Goal: Task Accomplishment & Management: Use online tool/utility

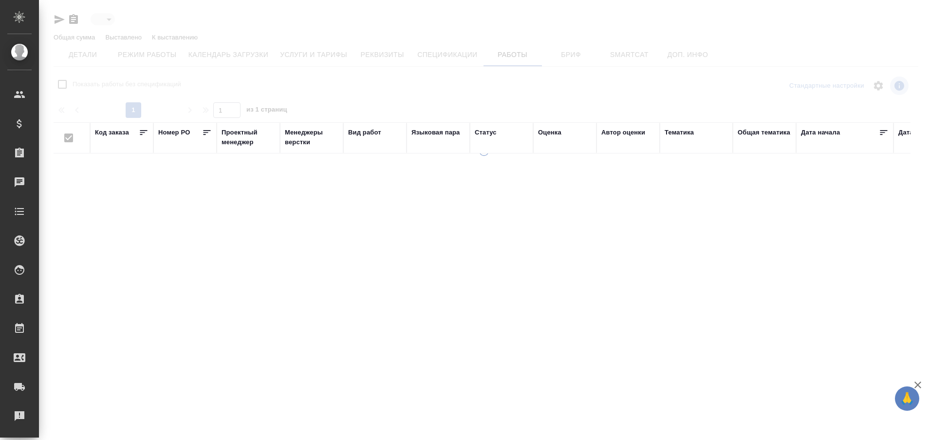
type input "active"
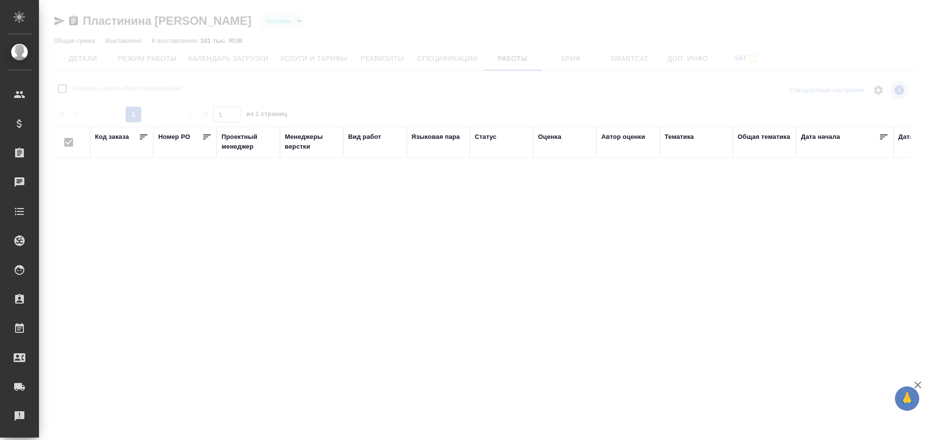
checkbox input "false"
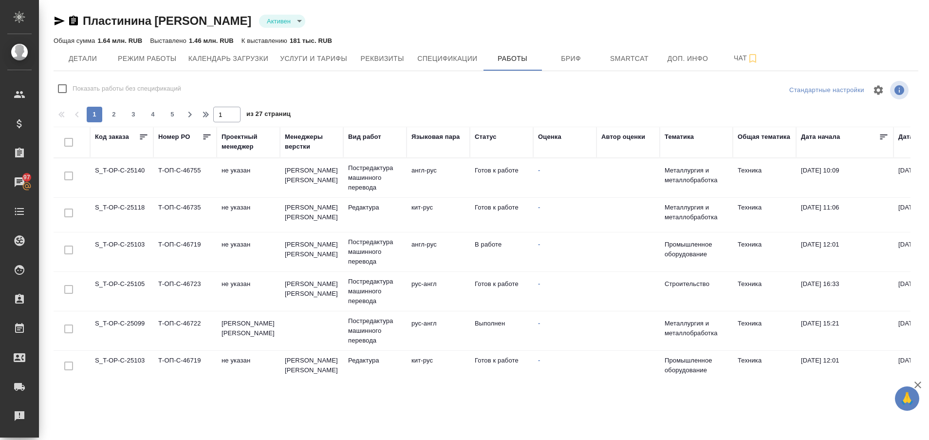
click at [122, 250] on td "S_T-OP-C-25103" at bounding box center [121, 252] width 63 height 34
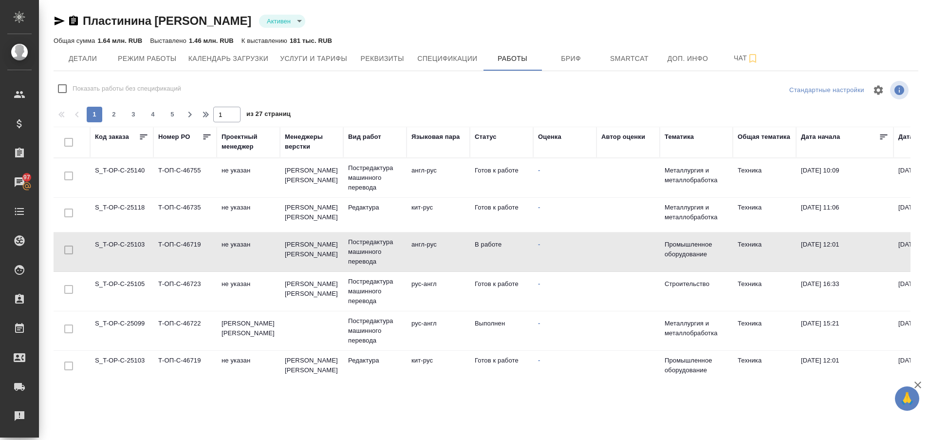
click at [122, 250] on td "S_T-OP-C-25103" at bounding box center [121, 252] width 63 height 34
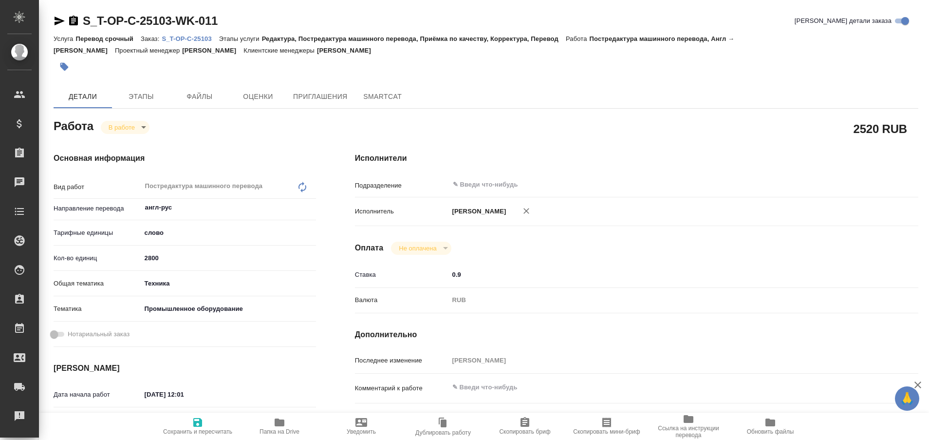
type textarea "x"
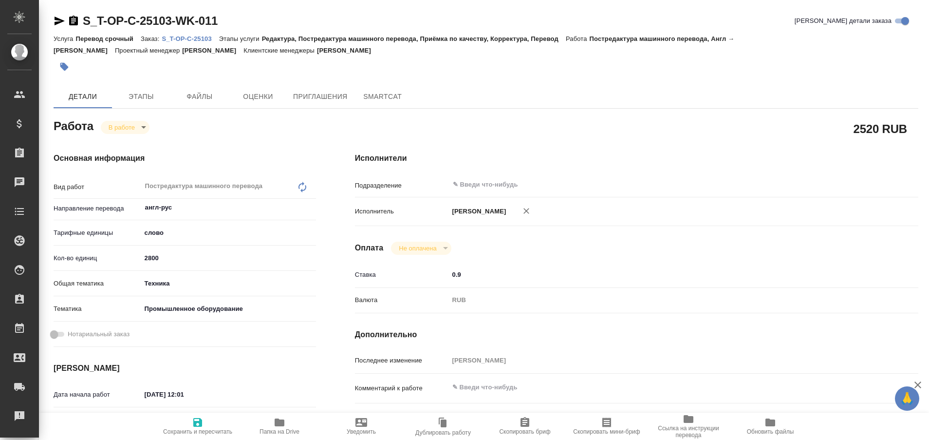
type textarea "x"
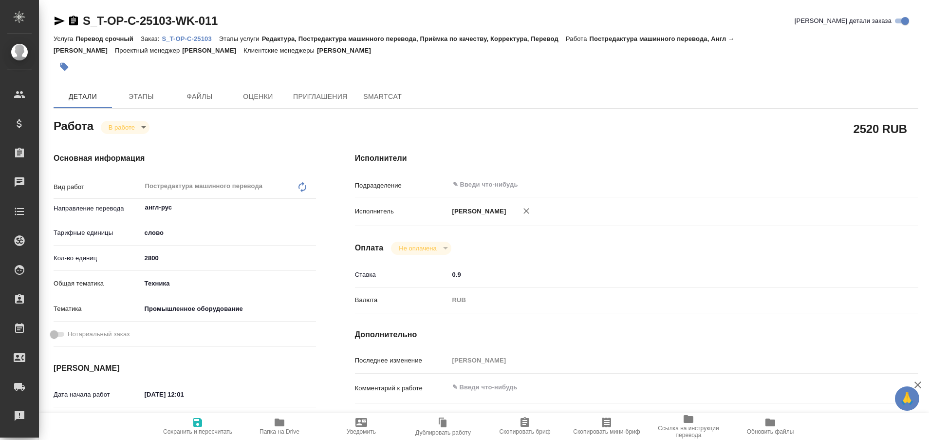
type textarea "x"
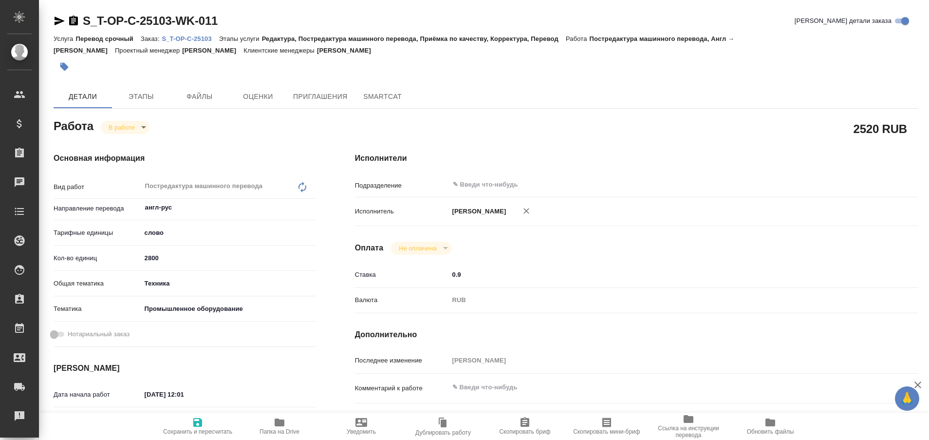
type textarea "x"
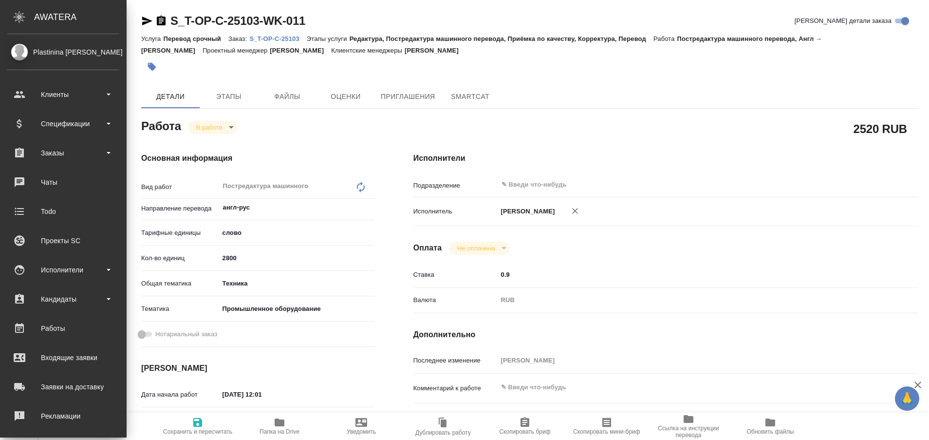
type textarea "x"
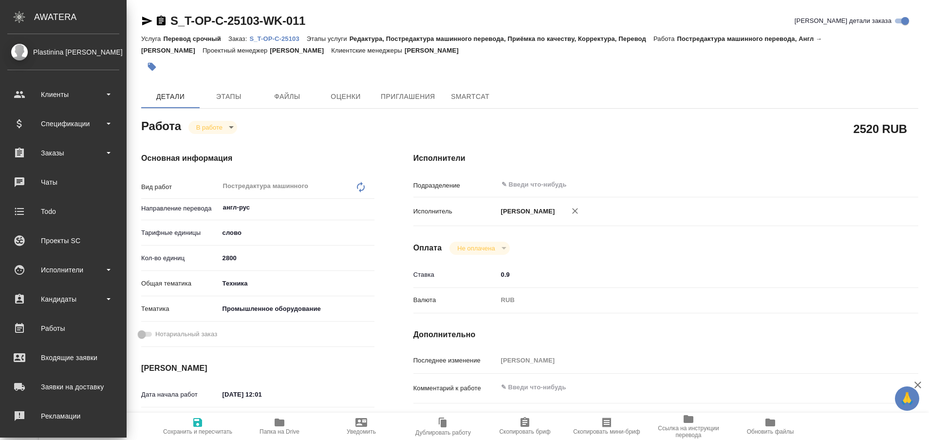
type textarea "x"
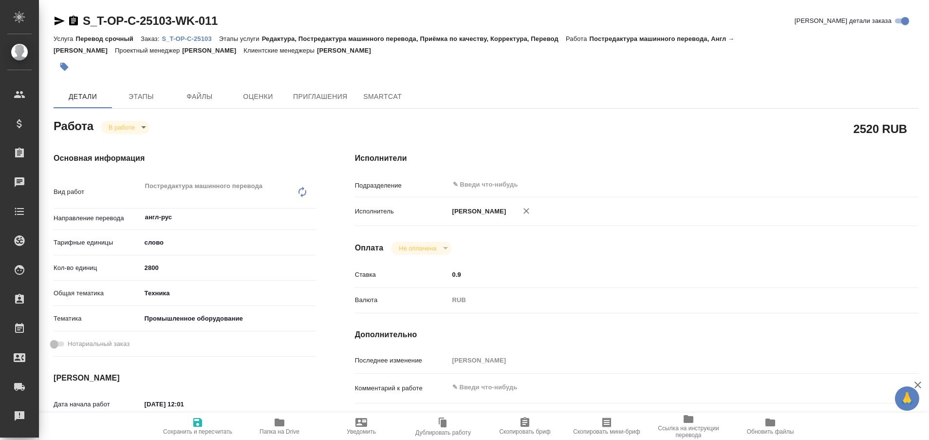
type textarea "x"
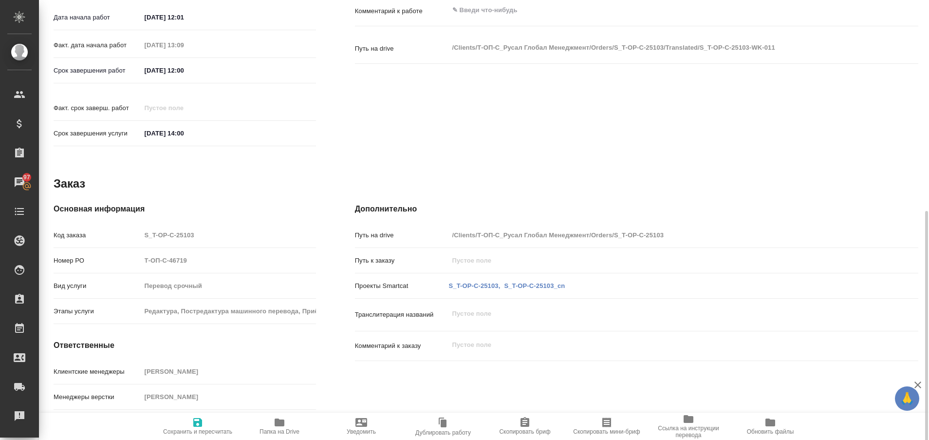
scroll to position [383, 0]
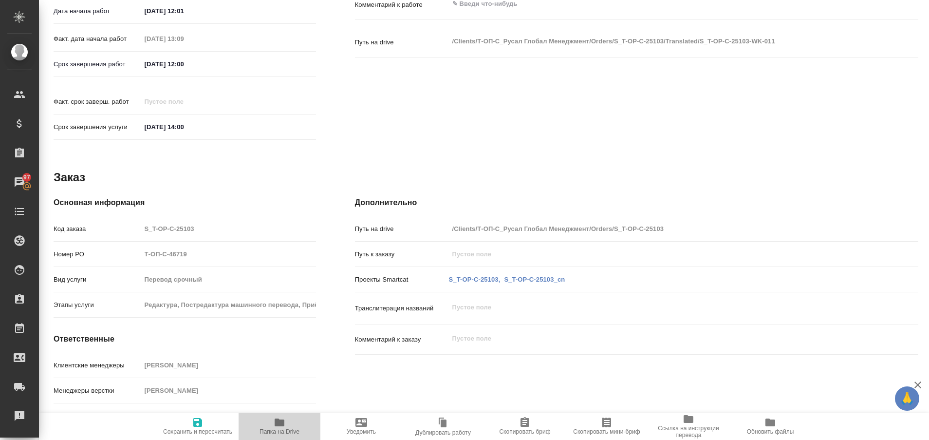
click at [278, 432] on span "Папка на Drive" at bounding box center [280, 431] width 40 height 7
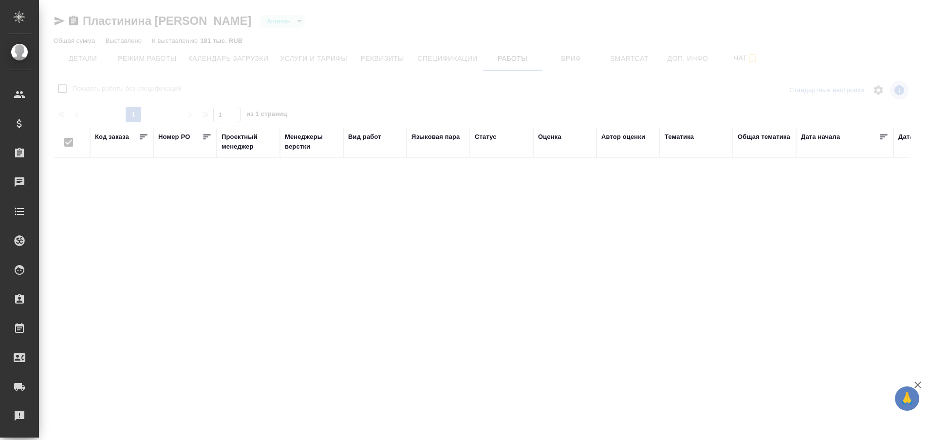
checkbox input "false"
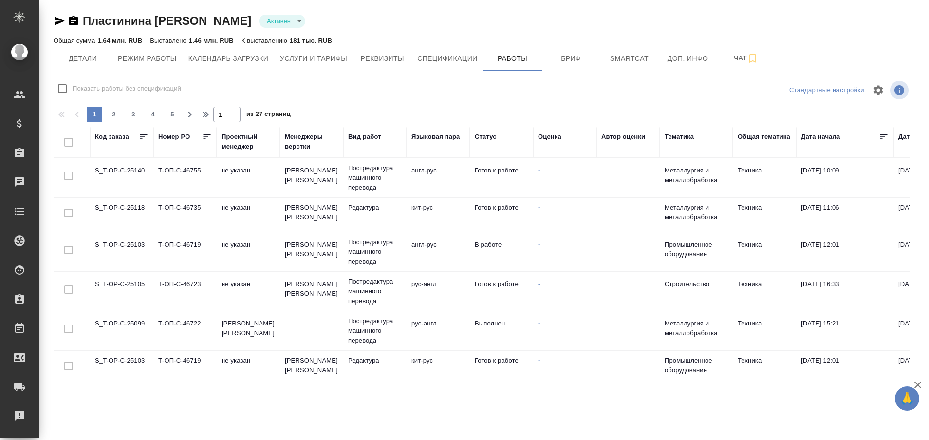
click at [130, 246] on td "S_T-OP-C-25103" at bounding box center [121, 252] width 63 height 34
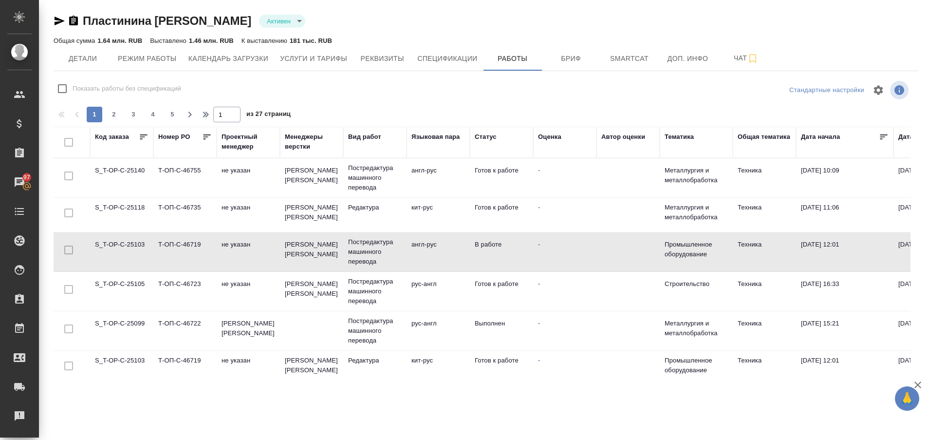
click at [125, 247] on td "S_T-OP-C-25103" at bounding box center [121, 252] width 63 height 34
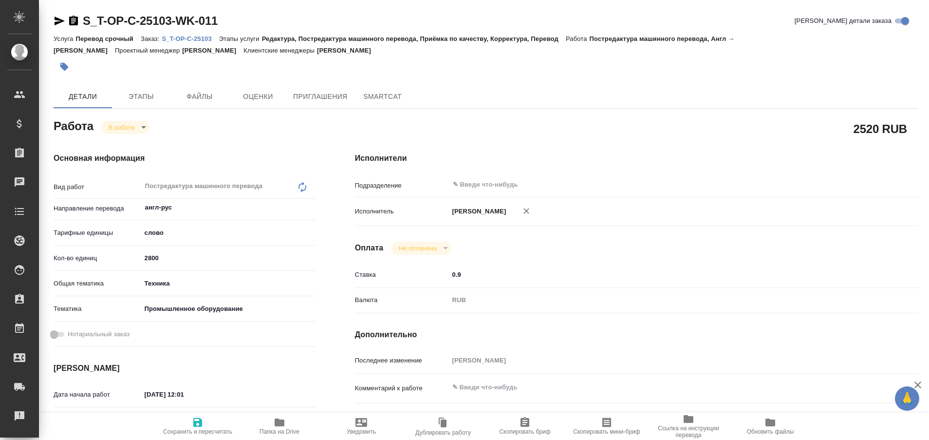
type textarea "x"
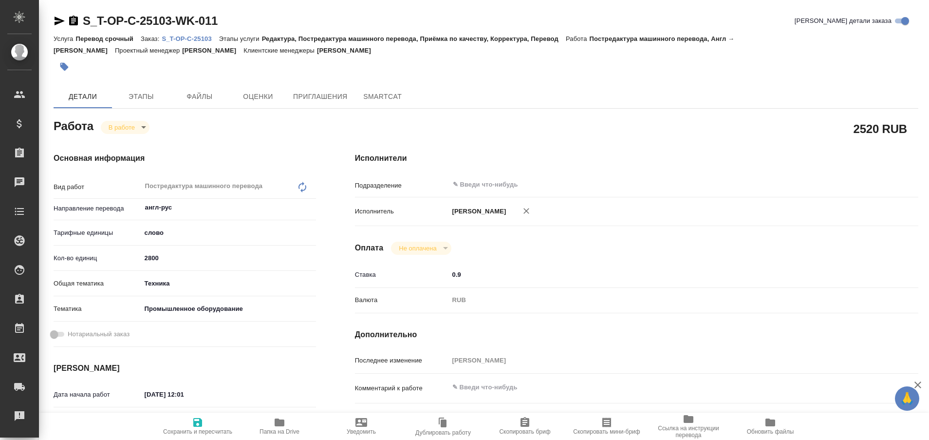
type textarea "x"
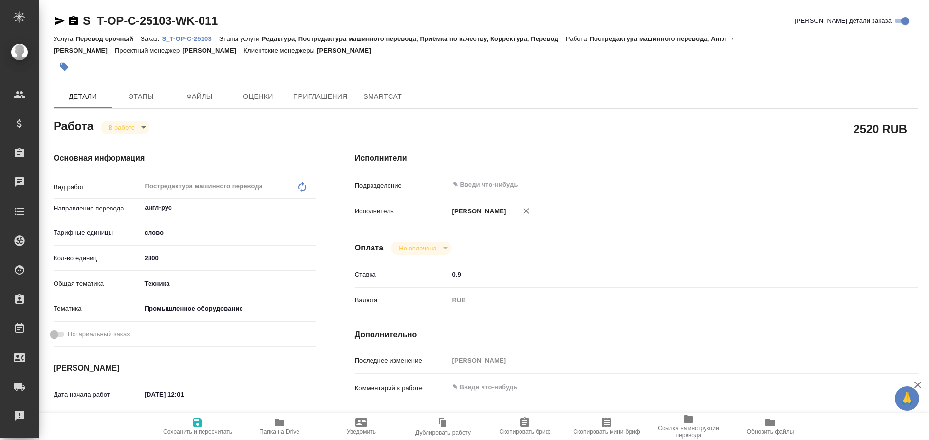
type textarea "x"
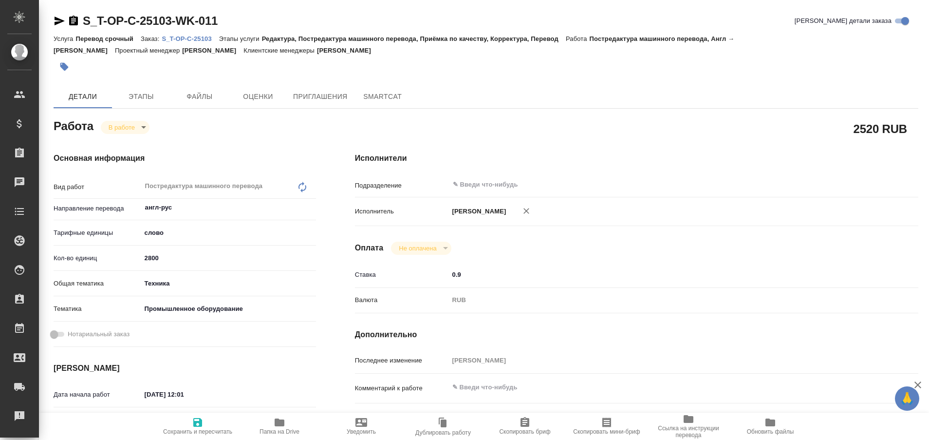
type textarea "x"
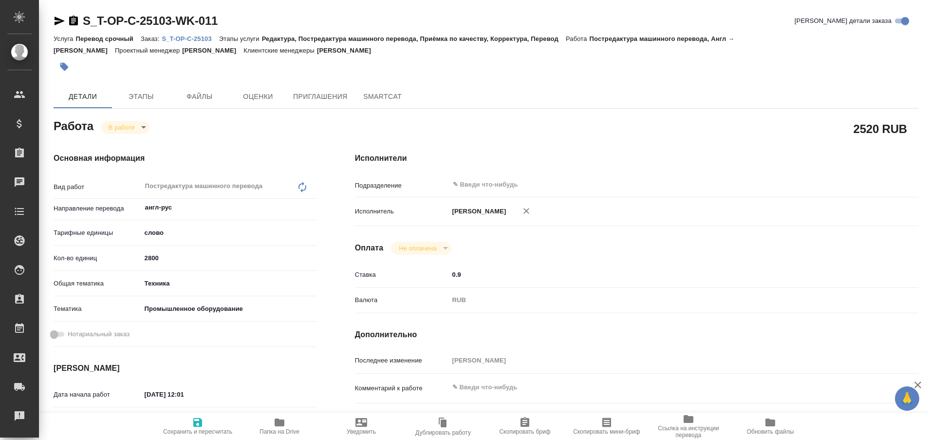
type textarea "x"
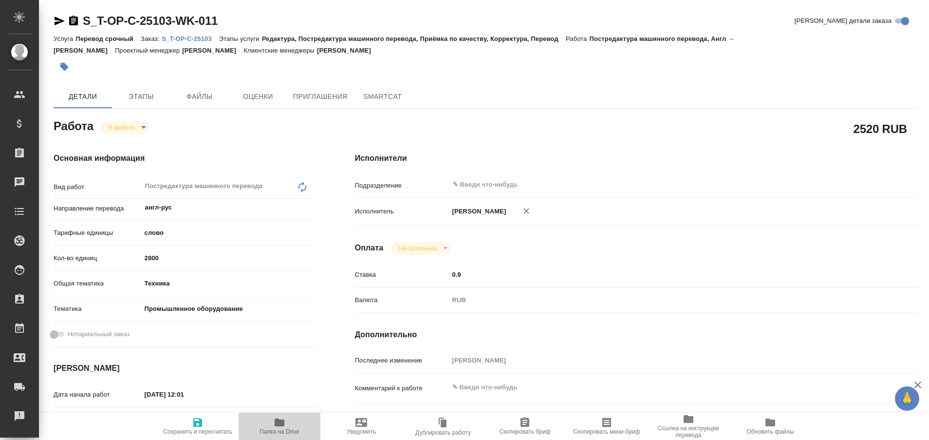
click at [279, 431] on span "Папка на Drive" at bounding box center [280, 431] width 40 height 7
type textarea "x"
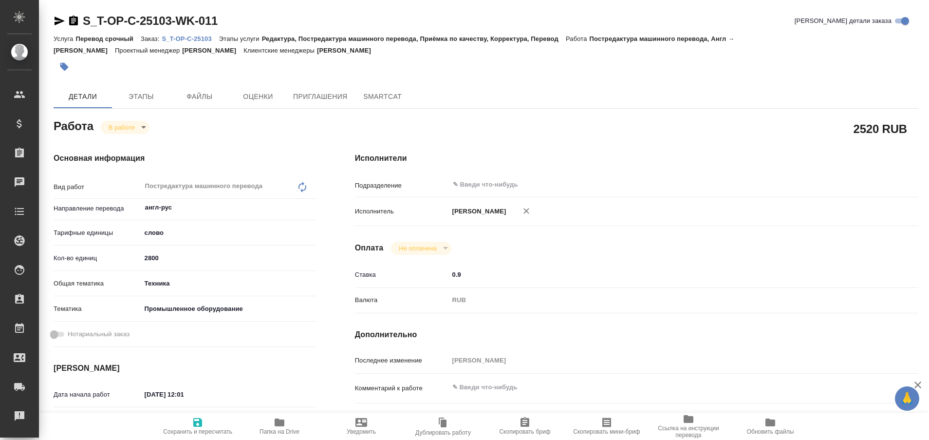
type textarea "x"
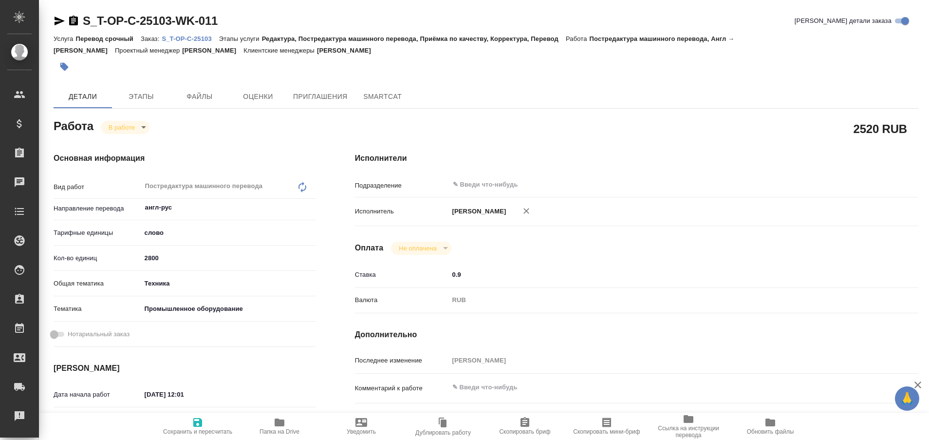
type textarea "x"
